Goal: Task Accomplishment & Management: Manage account settings

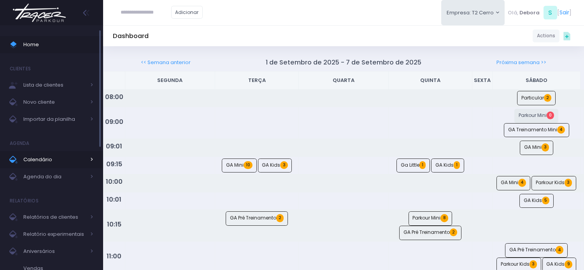
scroll to position [43, 0]
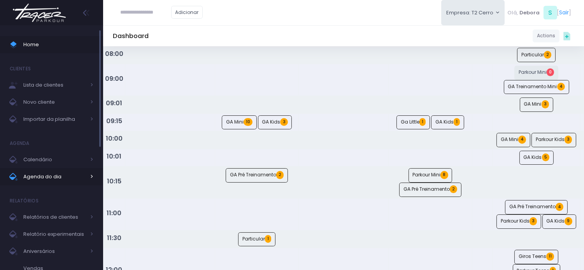
click at [42, 176] on span "Agenda do dia" at bounding box center [54, 177] width 62 height 10
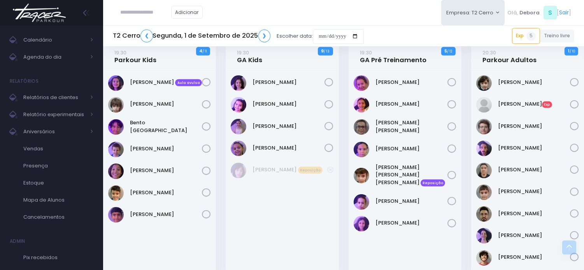
scroll to position [716, 0]
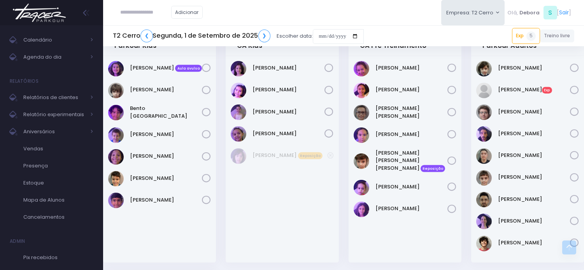
click at [46, 9] on img at bounding box center [39, 12] width 59 height 27
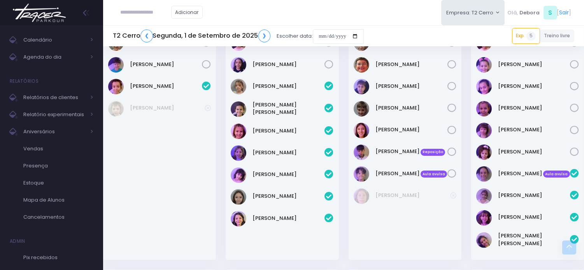
scroll to position [457, 0]
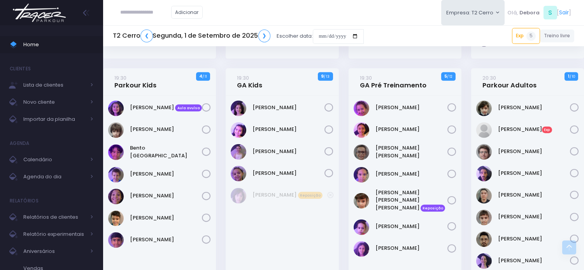
scroll to position [691, 0]
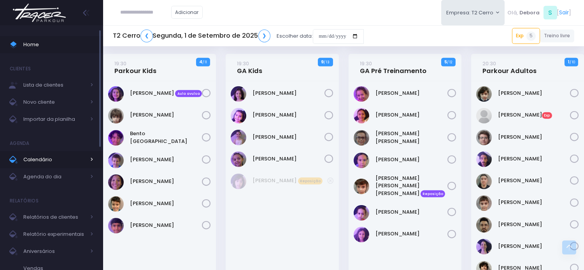
click at [48, 162] on span "Calendário" at bounding box center [54, 160] width 62 height 10
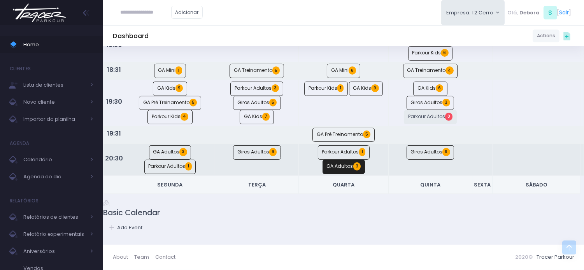
scroll to position [556, 0]
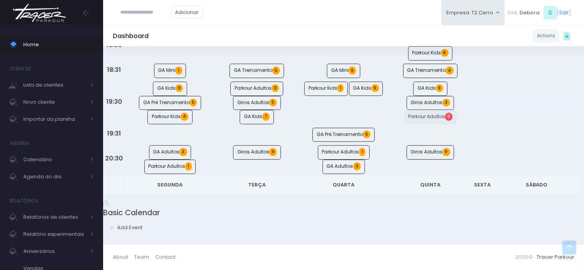
click at [53, 15] on img at bounding box center [39, 12] width 59 height 27
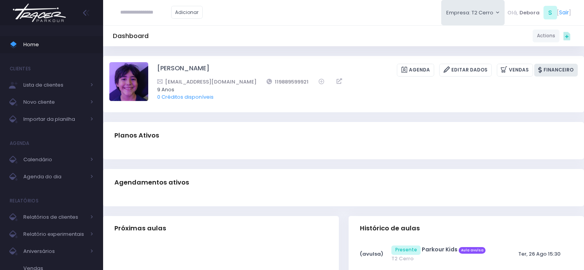
click at [550, 67] on link "Financeiro" at bounding box center [556, 70] width 44 height 13
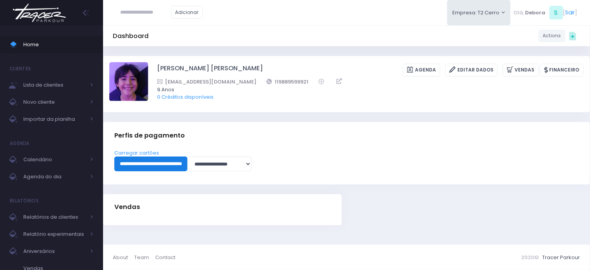
click at [182, 164] on input "**********" at bounding box center [150, 164] width 73 height 15
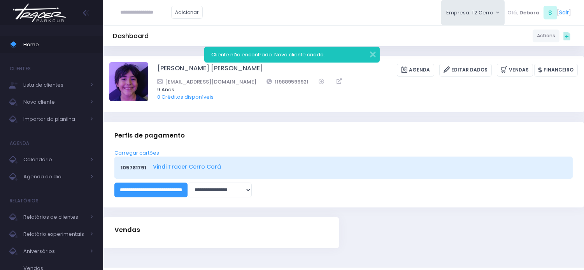
click at [164, 168] on link "Vindi Tracer Cerro Corá" at bounding box center [358, 167] width 411 height 8
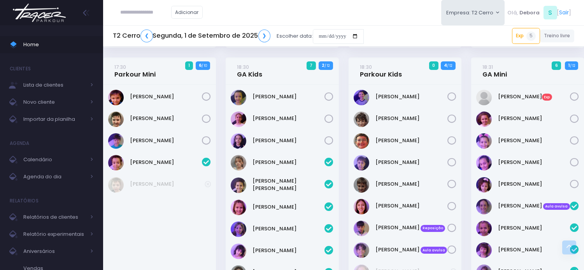
scroll to position [414, 0]
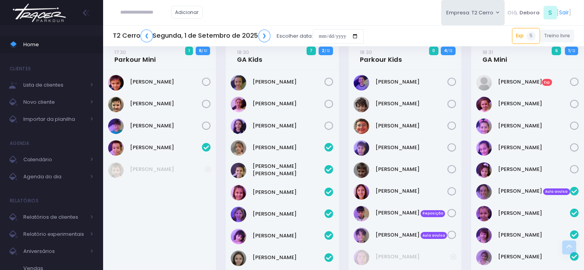
click at [151, 10] on input "text" at bounding box center [146, 12] width 51 height 15
paste input "**********"
type input "**********"
click at [143, 23] on link "Francisco Matsumoto pereira" at bounding box center [158, 30] width 44 height 15
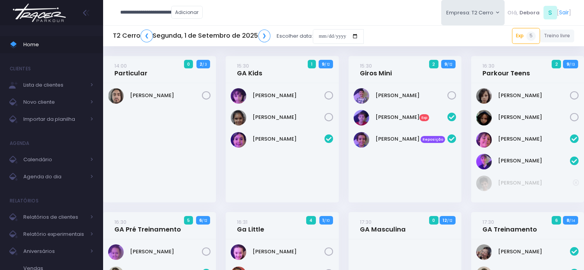
type input "**********"
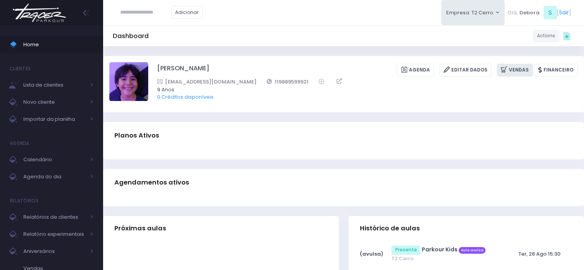
click at [509, 74] on link "Vendas" at bounding box center [514, 70] width 36 height 13
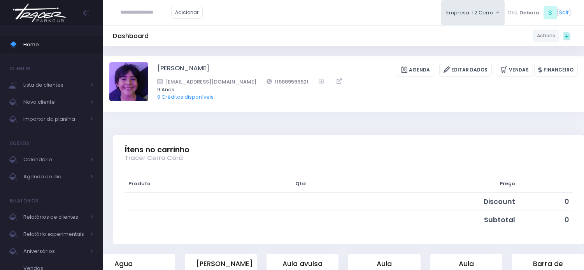
scroll to position [43, 0]
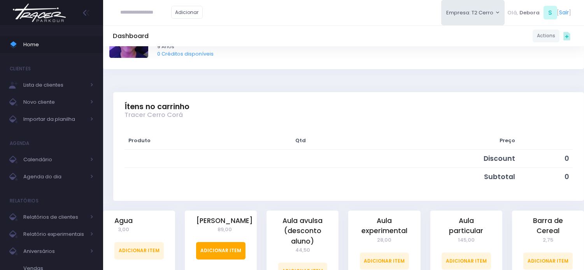
click at [214, 251] on link "Adicionar Item" at bounding box center [220, 250] width 49 height 17
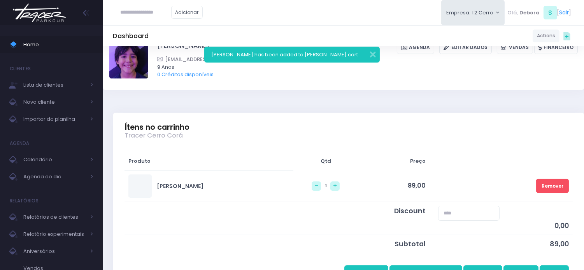
scroll to position [43, 0]
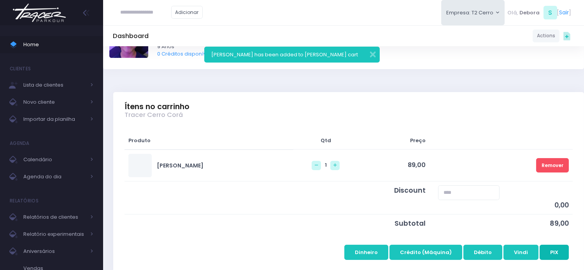
click at [567, 251] on button "PIX" at bounding box center [553, 252] width 29 height 15
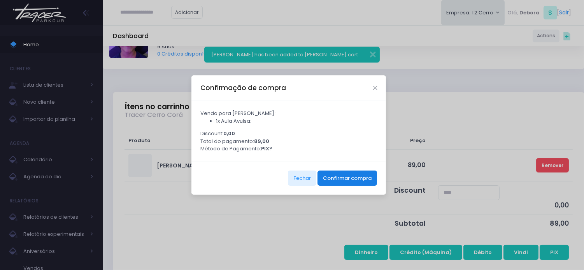
click at [353, 185] on button "Confirmar compra" at bounding box center [346, 178] width 59 height 15
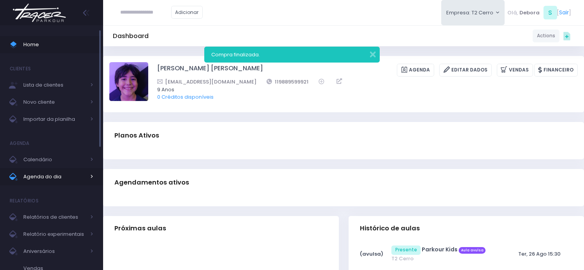
click at [45, 179] on span "Agenda do dia" at bounding box center [54, 177] width 62 height 10
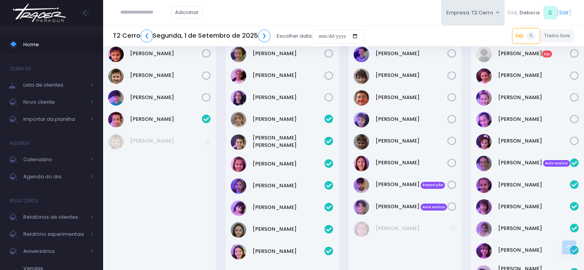
scroll to position [485, 0]
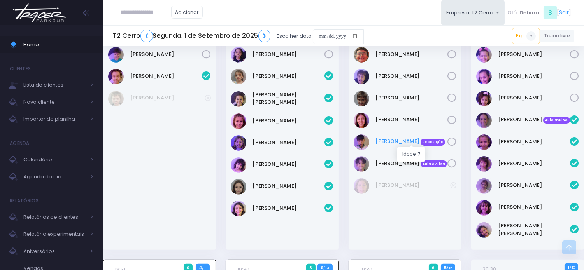
click at [393, 142] on link "[PERSON_NAME] Reposição" at bounding box center [411, 142] width 72 height 8
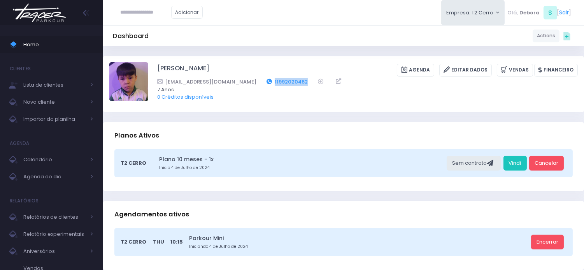
drag, startPoint x: 275, startPoint y: 80, endPoint x: 238, endPoint y: 82, distance: 37.0
click at [238, 82] on div "bhcabrall@gmail.com 11992020462" at bounding box center [362, 82] width 410 height 8
copy link "11992020462"
click at [522, 162] on link "Vindi" at bounding box center [514, 163] width 23 height 15
click at [149, 15] on input "text" at bounding box center [146, 12] width 51 height 15
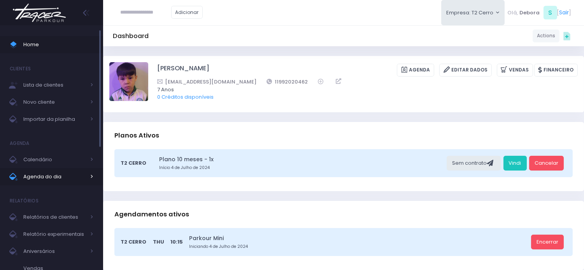
click at [47, 179] on span "Agenda do dia" at bounding box center [54, 177] width 62 height 10
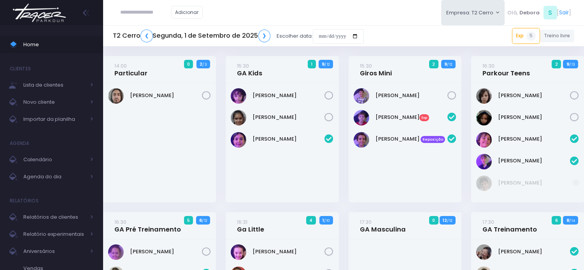
scroll to position [744, 0]
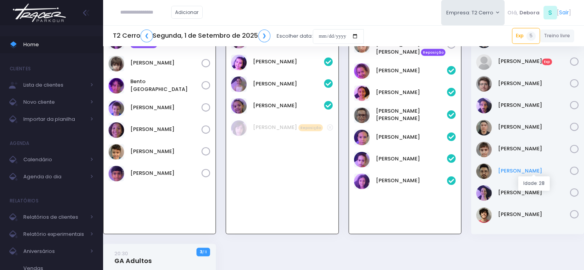
drag, startPoint x: 495, startPoint y: 169, endPoint x: 549, endPoint y: 172, distance: 53.3
click at [549, 172] on div "[PERSON_NAME]" at bounding box center [527, 172] width 103 height 16
copy link "Ravi Sankarankutty"
click at [529, 169] on link "[PERSON_NAME]" at bounding box center [534, 171] width 72 height 8
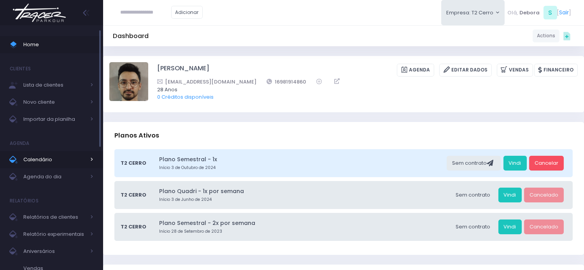
click at [41, 160] on span "Calendário" at bounding box center [54, 160] width 62 height 10
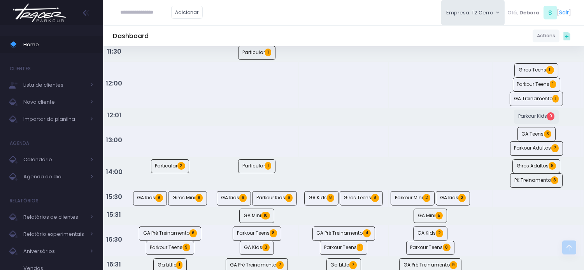
scroll to position [168, 0]
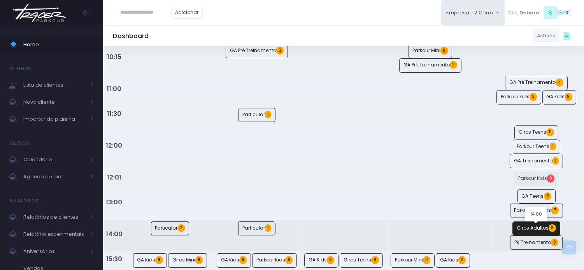
click at [528, 229] on link "Giros Adultos 8" at bounding box center [536, 229] width 48 height 14
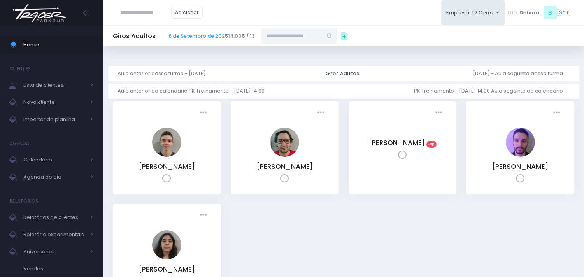
click at [280, 37] on input "text" at bounding box center [291, 35] width 61 height 15
paste input "**********"
click at [287, 48] on link "[PERSON_NAME]" at bounding box center [299, 50] width 45 height 8
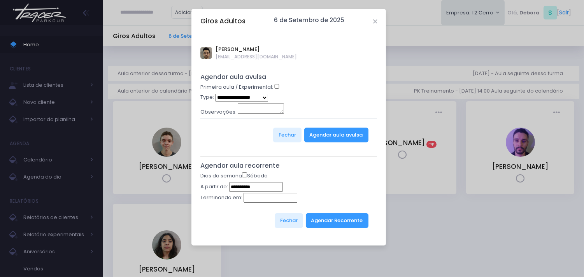
type input "**********"
click at [255, 96] on select "**********" at bounding box center [241, 98] width 53 height 8
click at [231, 49] on span "Ravi Sankarankutty" at bounding box center [256, 49] width 81 height 8
click at [245, 49] on span "Ravi Sankarankutty" at bounding box center [256, 49] width 81 height 8
click at [218, 47] on span "[PERSON_NAME]" at bounding box center [256, 49] width 81 height 8
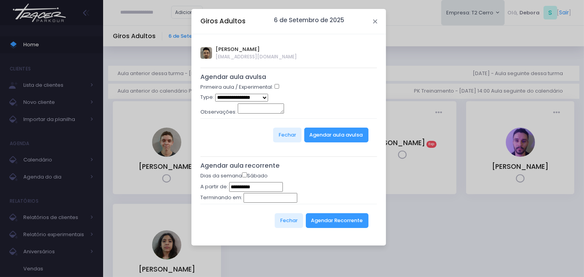
drag, startPoint x: 376, startPoint y: 20, endPoint x: 370, endPoint y: 20, distance: 5.8
click at [370, 20] on div "Giros Adultos 6 de Setembro de 2025" at bounding box center [288, 21] width 194 height 25
drag, startPoint x: 370, startPoint y: 21, endPoint x: 370, endPoint y: 28, distance: 7.0
click at [370, 25] on div "Giros Adultos 6 de Setembro de 2025" at bounding box center [288, 21] width 194 height 25
click at [372, 20] on div "Giros Adultos 6 de Setembro de 2025" at bounding box center [288, 21] width 194 height 25
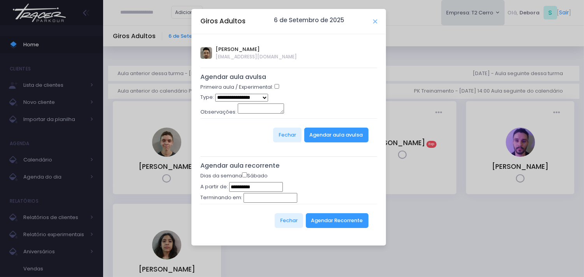
click at [376, 22] on button "Close" at bounding box center [375, 21] width 4 height 4
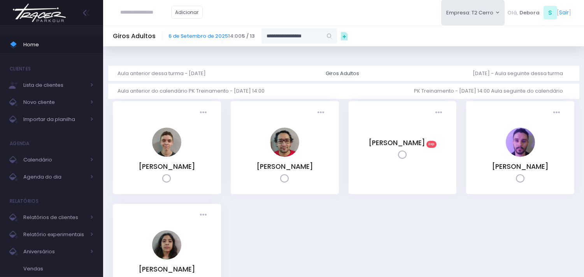
click at [153, 13] on input "text" at bounding box center [146, 12] width 51 height 15
paste input "**********"
type input "**********"
click input "submit" at bounding box center [0, 0] width 0 height 0
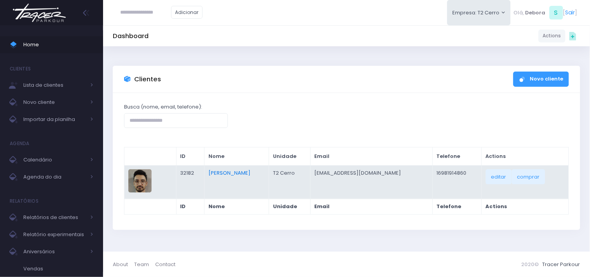
click at [231, 172] on link "[PERSON_NAME]" at bounding box center [229, 172] width 42 height 7
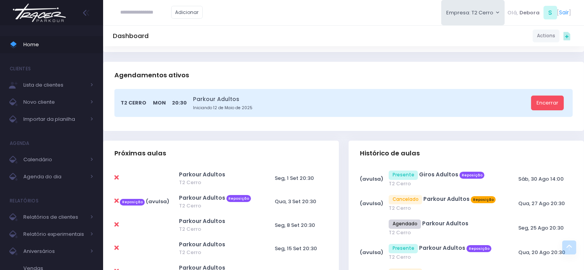
scroll to position [216, 0]
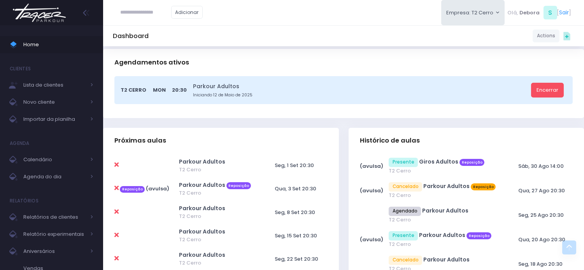
click at [115, 188] on icon at bounding box center [116, 188] width 4 height 6
type input "**********"
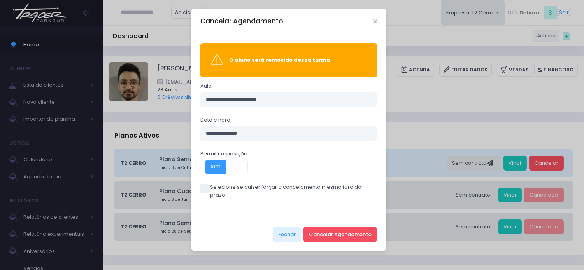
drag, startPoint x: 201, startPoint y: 191, endPoint x: 250, endPoint y: 197, distance: 49.3
click at [203, 191] on span at bounding box center [204, 188] width 9 height 9
click at [315, 227] on button "Cancelar Agendamento" at bounding box center [339, 234] width 73 height 15
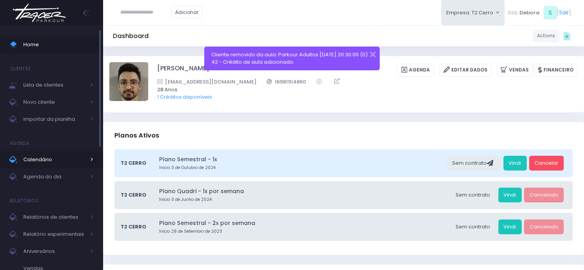
click at [44, 161] on span "Calendário" at bounding box center [54, 160] width 62 height 10
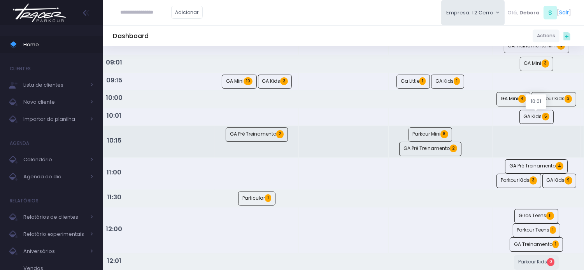
scroll to position [86, 0]
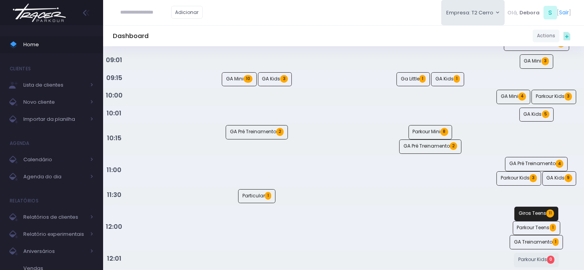
click at [536, 216] on link "Giros Teens 11" at bounding box center [536, 214] width 44 height 14
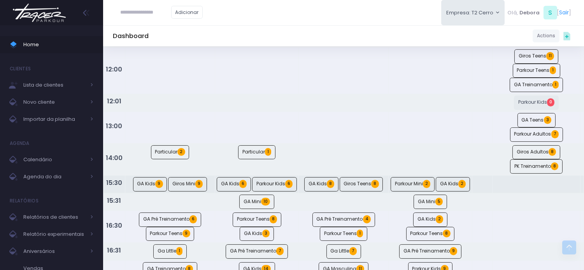
scroll to position [259, 0]
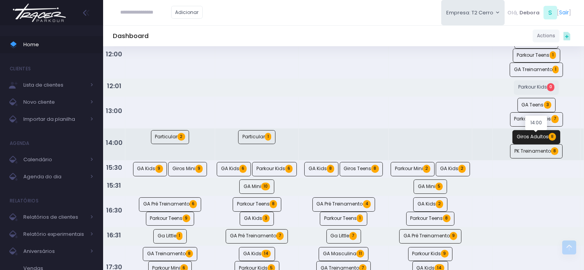
click at [526, 139] on link "Giros Adultos 8" at bounding box center [536, 137] width 48 height 14
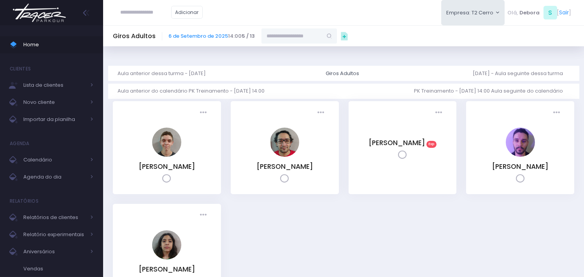
click at [271, 33] on input "text" at bounding box center [291, 35] width 61 height 15
paste input "**********"
click at [293, 48] on link "[PERSON_NAME]" at bounding box center [299, 50] width 45 height 8
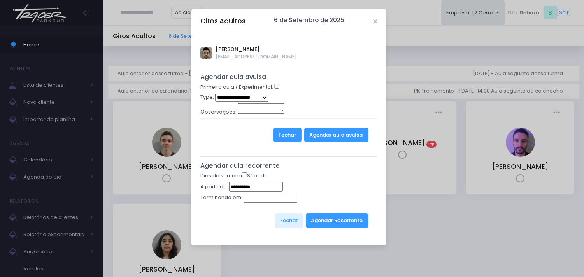
type input "**********"
click at [259, 99] on select "**********" at bounding box center [241, 98] width 53 height 8
select select "*"
click at [215, 94] on select "**********" at bounding box center [241, 98] width 53 height 8
click at [334, 136] on button "Agendar aula avulsa" at bounding box center [336, 135] width 64 height 15
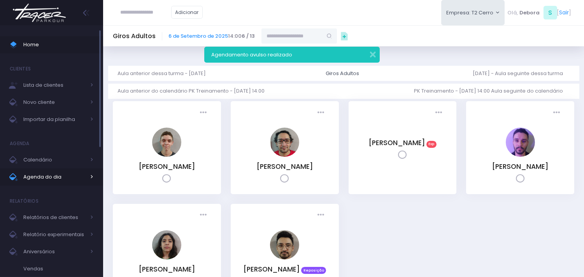
click at [47, 177] on span "Agenda do dia" at bounding box center [54, 177] width 62 height 10
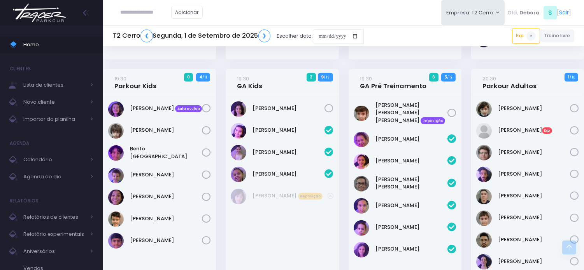
scroll to position [691, 0]
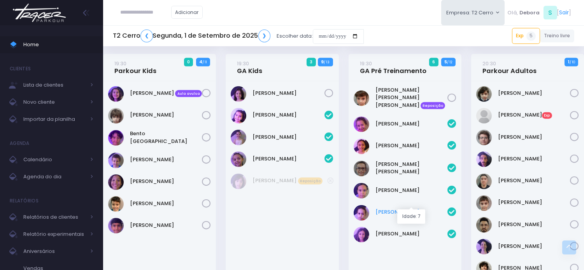
click at [398, 208] on link "[PERSON_NAME]" at bounding box center [411, 212] width 72 height 8
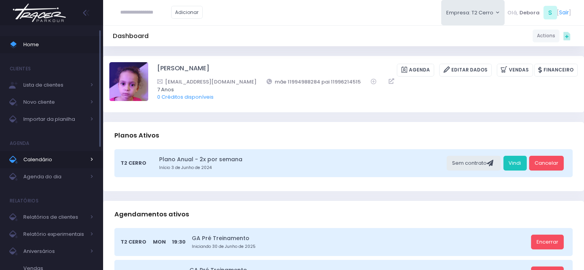
click at [36, 160] on span "Calendário" at bounding box center [54, 160] width 62 height 10
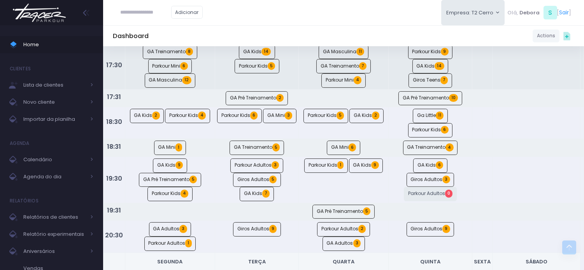
scroll to position [513, 0]
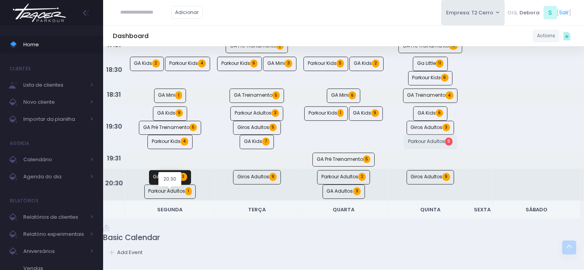
click at [169, 185] on link "GA Adultos 3" at bounding box center [170, 177] width 42 height 14
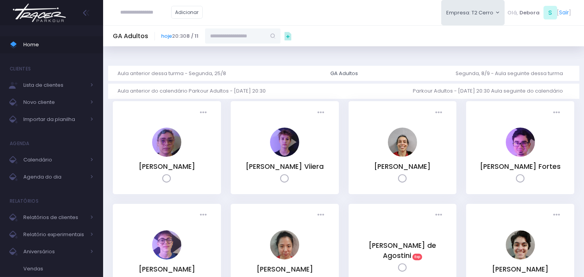
click at [145, 16] on input "text" at bounding box center [146, 12] width 51 height 15
paste input "**********"
type input "**********"
click input "submit" at bounding box center [0, 0] width 0 height 0
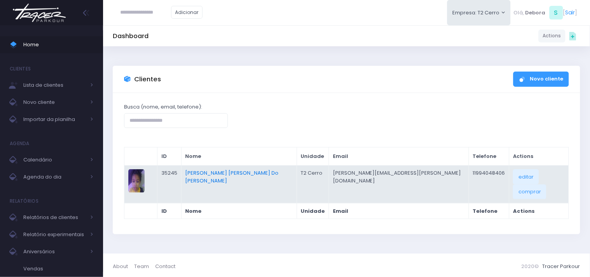
click at [226, 173] on link "[PERSON_NAME] [PERSON_NAME] Do [PERSON_NAME]" at bounding box center [231, 176] width 93 height 15
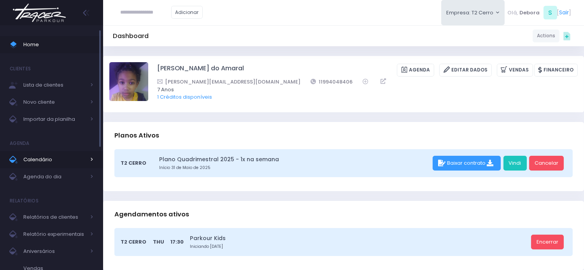
click at [51, 160] on span "Calendário" at bounding box center [54, 160] width 62 height 10
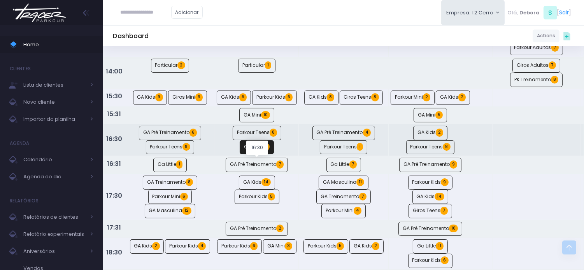
scroll to position [345, 0]
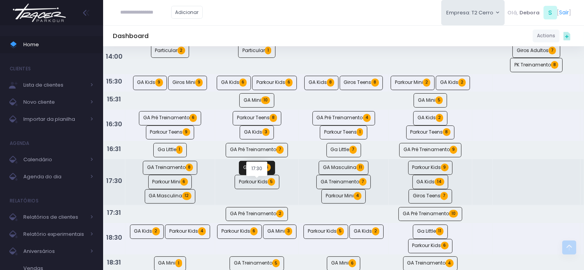
click at [249, 175] on link "GA Kids 14" at bounding box center [257, 168] width 36 height 14
